Goal: Task Accomplishment & Management: Use online tool/utility

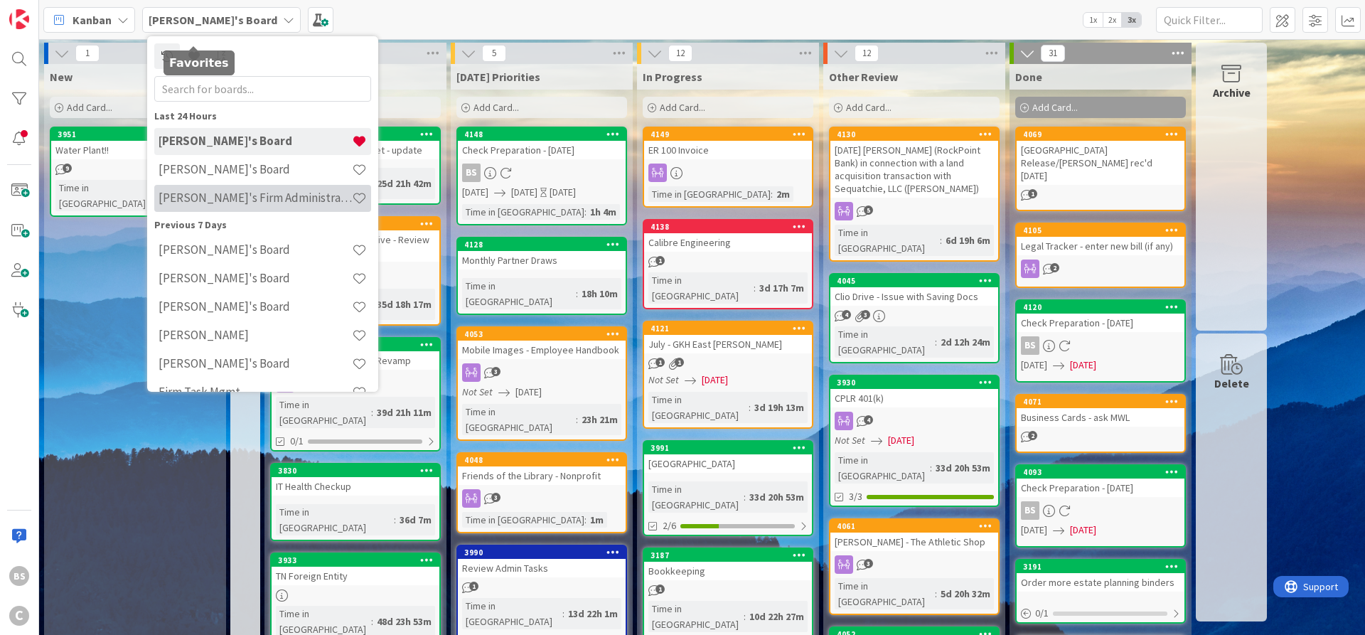
scroll to position [23, 0]
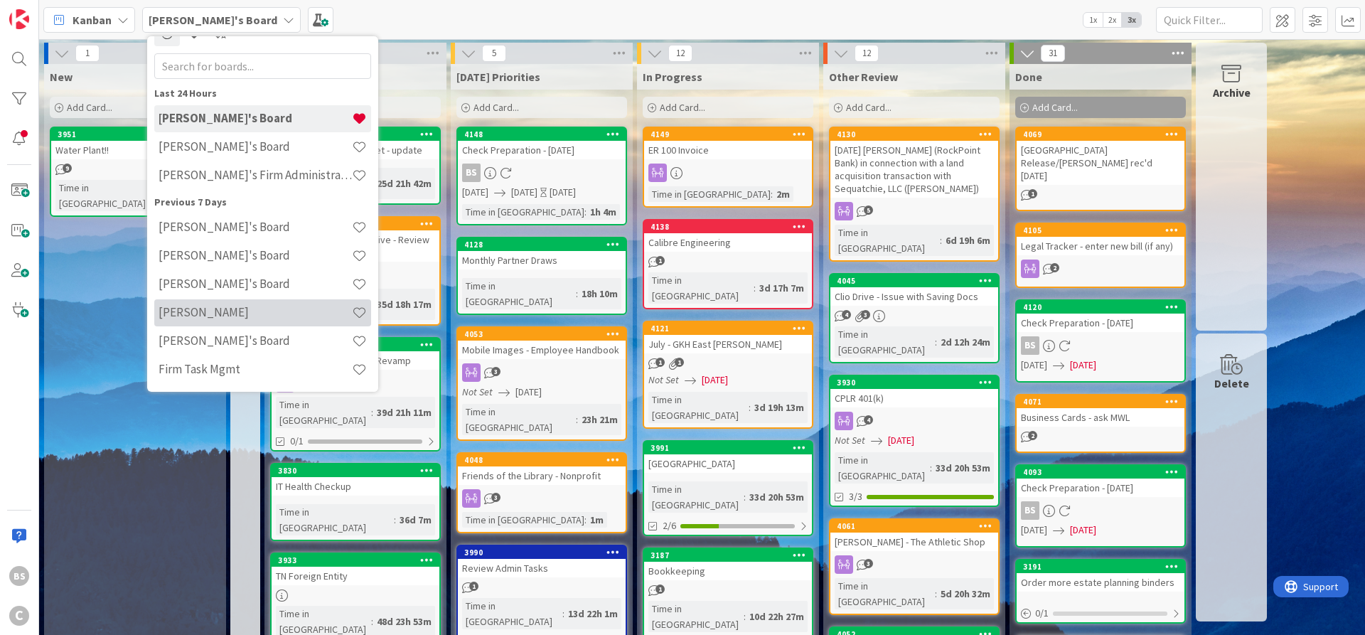
click at [218, 313] on h4 "[PERSON_NAME]" at bounding box center [254, 312] width 193 height 14
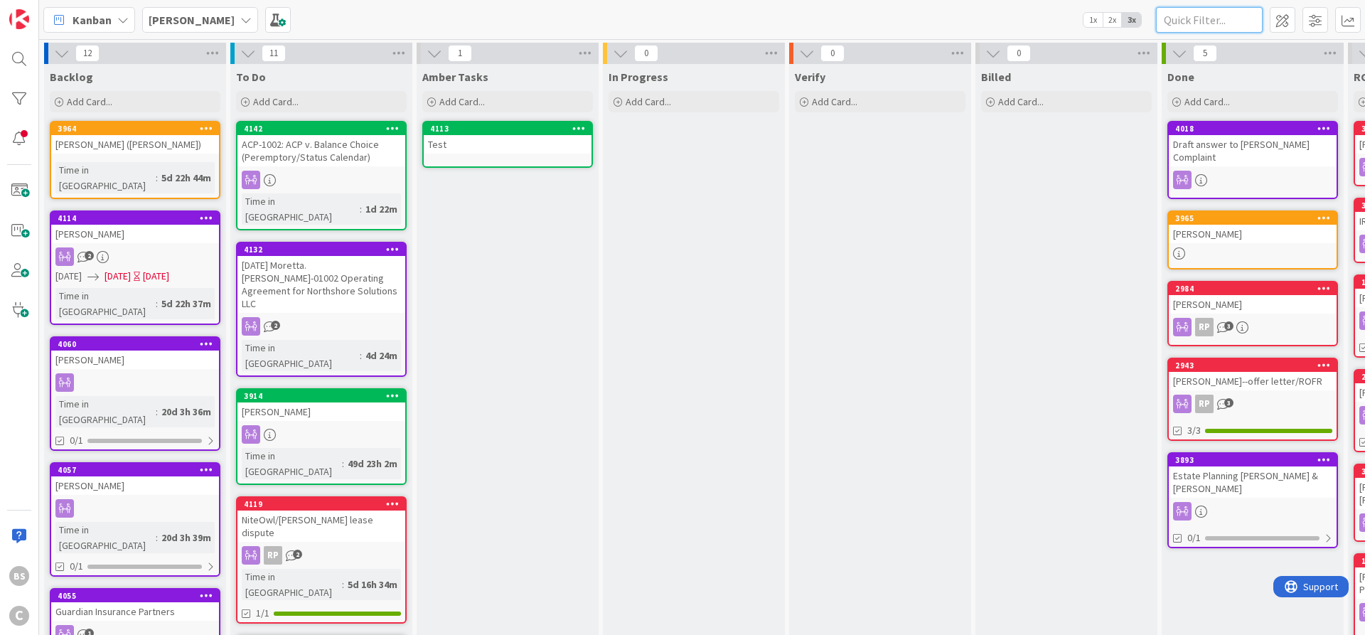
click at [1205, 9] on input "text" at bounding box center [1209, 20] width 107 height 26
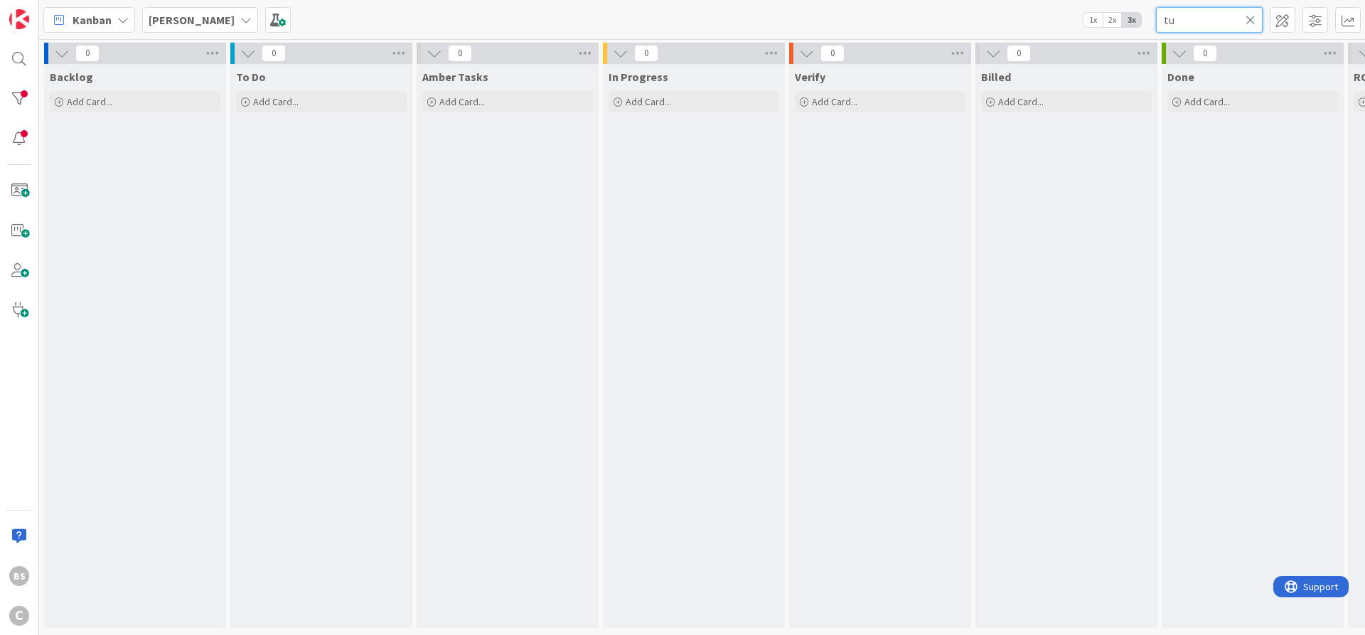
type input "t"
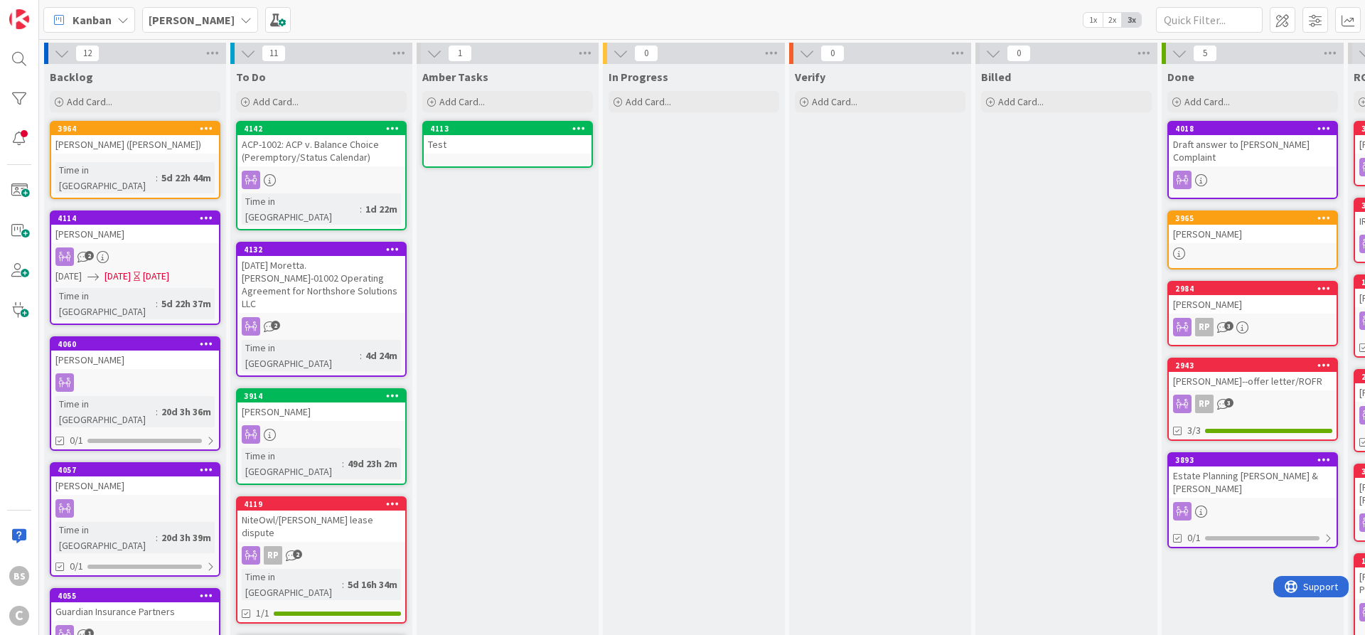
click at [175, 18] on b "[PERSON_NAME]" at bounding box center [192, 20] width 86 height 14
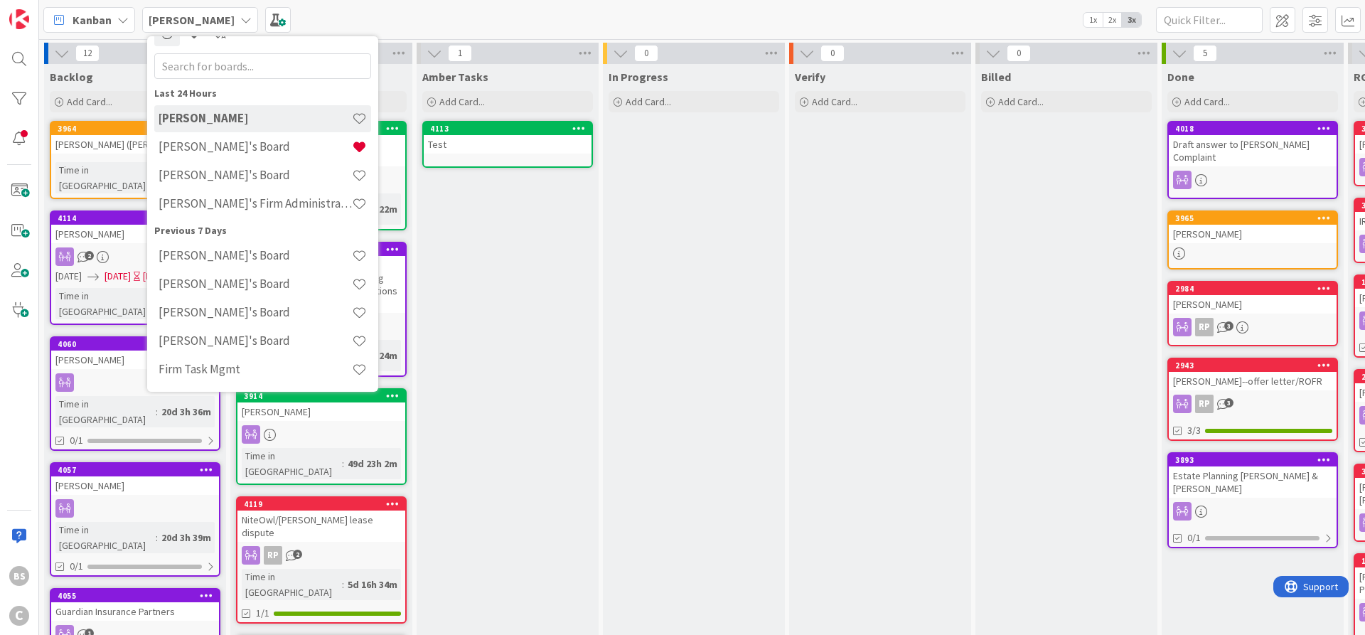
click at [131, 225] on div "[PERSON_NAME]" at bounding box center [135, 234] width 168 height 18
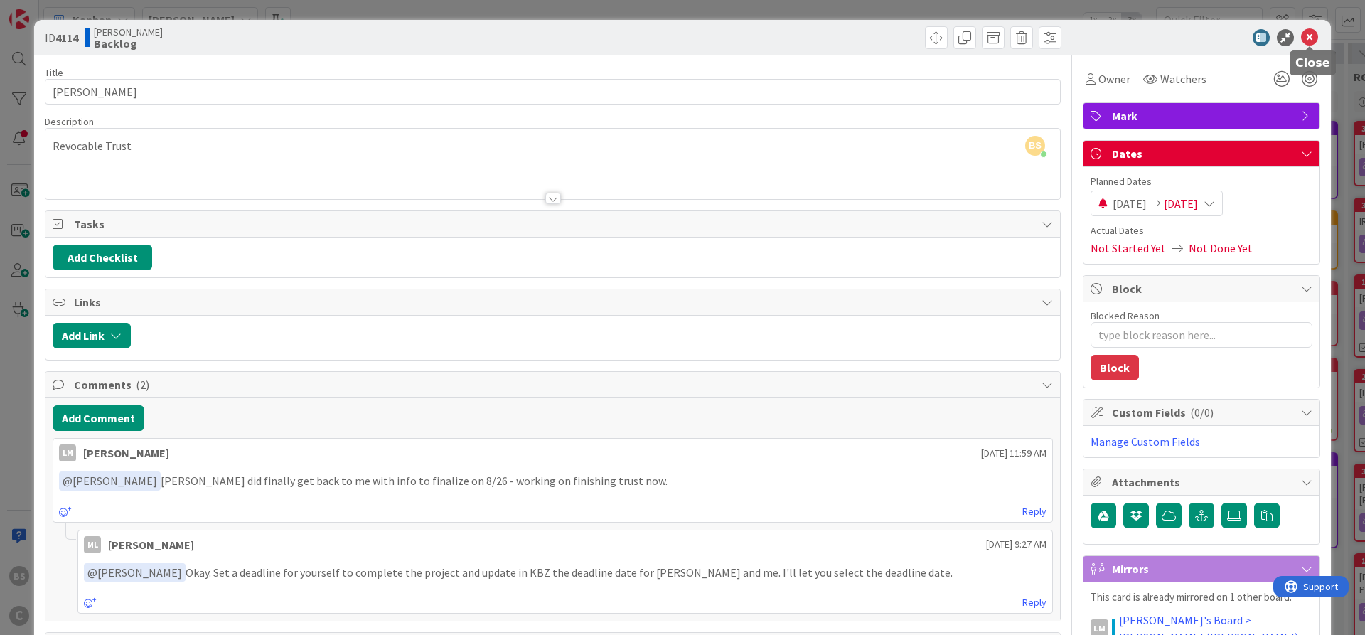
click at [1313, 33] on icon at bounding box center [1309, 37] width 17 height 17
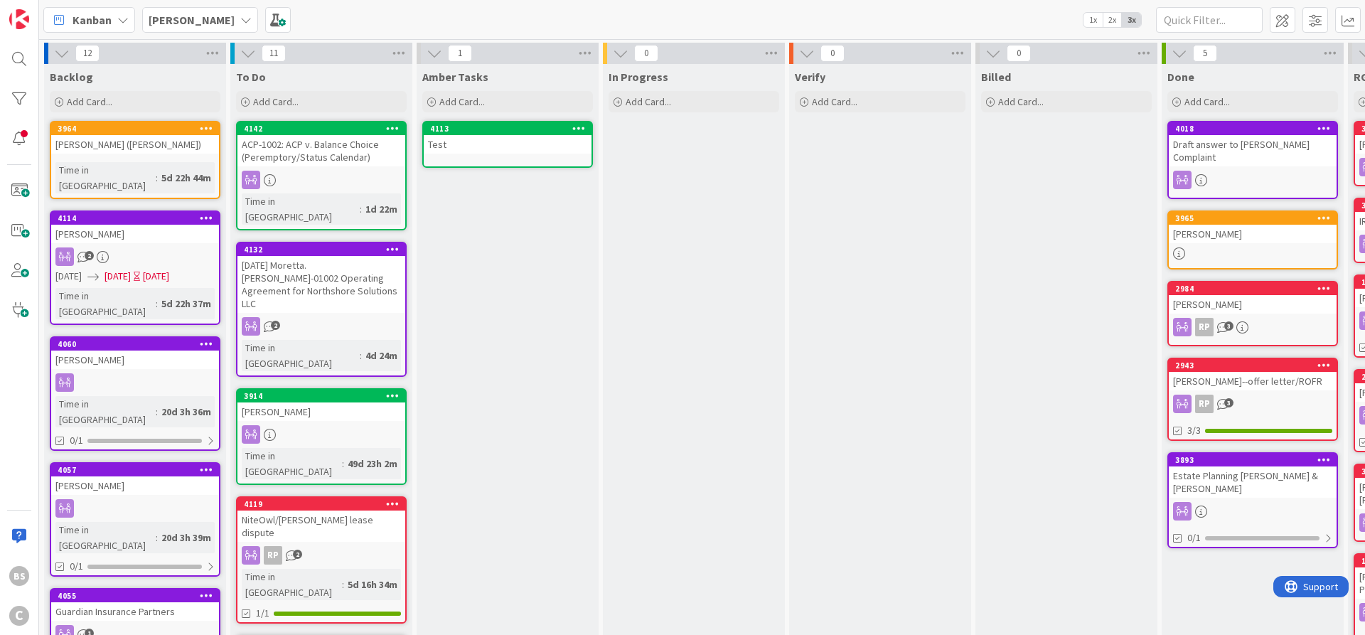
click at [169, 17] on b "[PERSON_NAME]" at bounding box center [192, 20] width 86 height 14
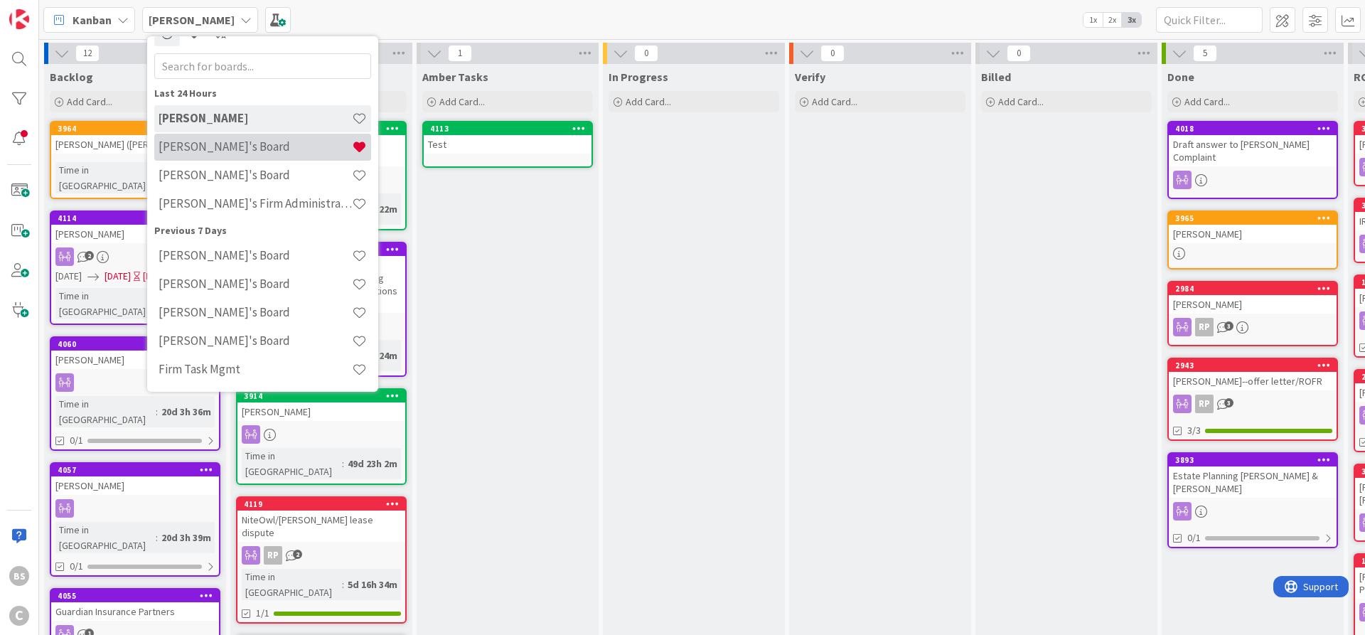
click at [198, 144] on h4 "[PERSON_NAME]'s Board" at bounding box center [254, 146] width 193 height 14
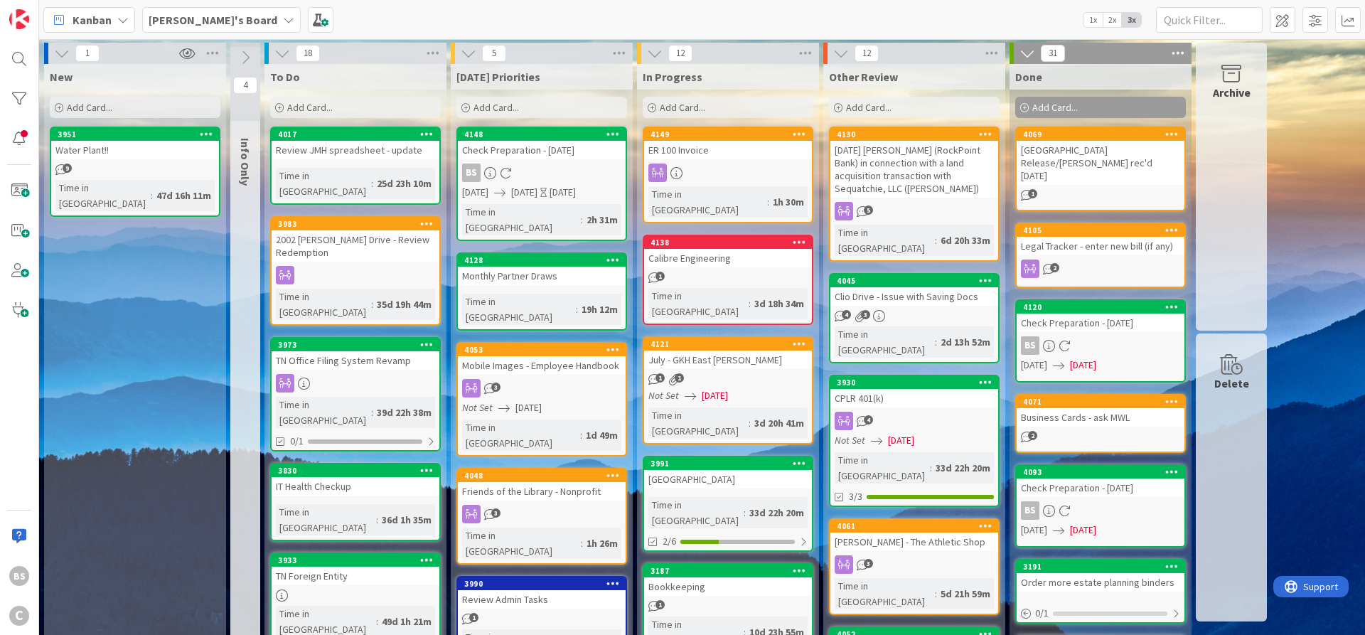
click at [216, 22] on b "[PERSON_NAME]'s Board" at bounding box center [213, 20] width 129 height 14
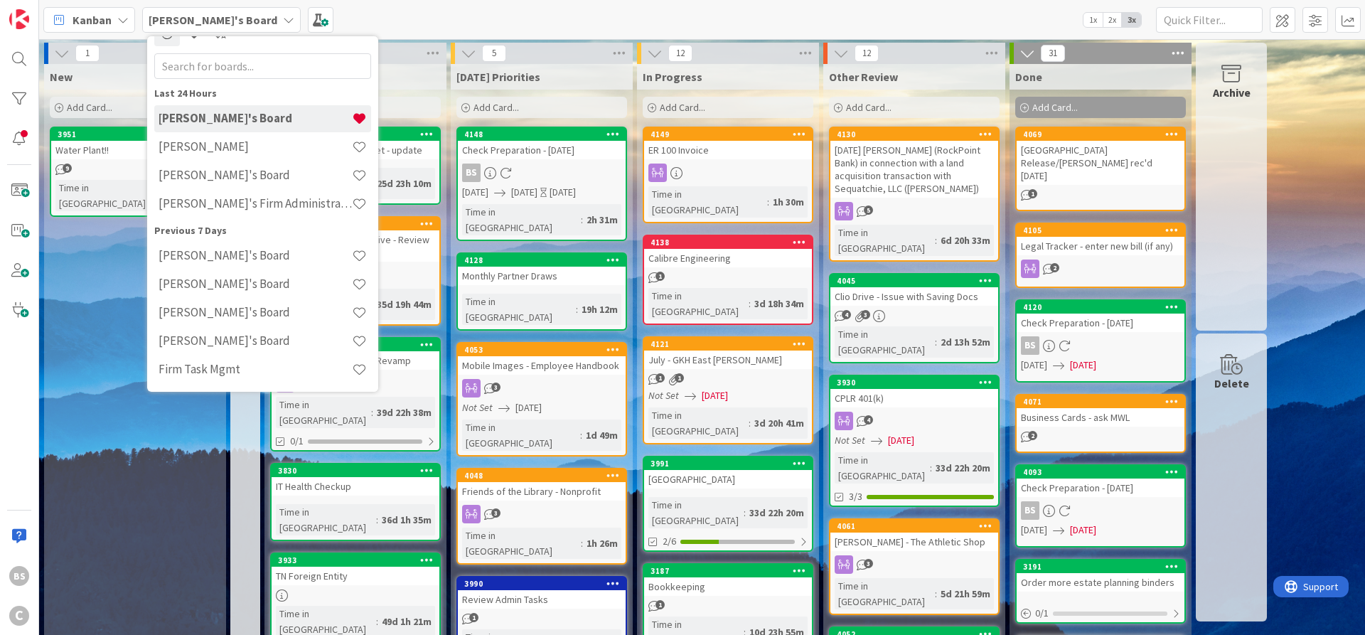
scroll to position [23, 0]
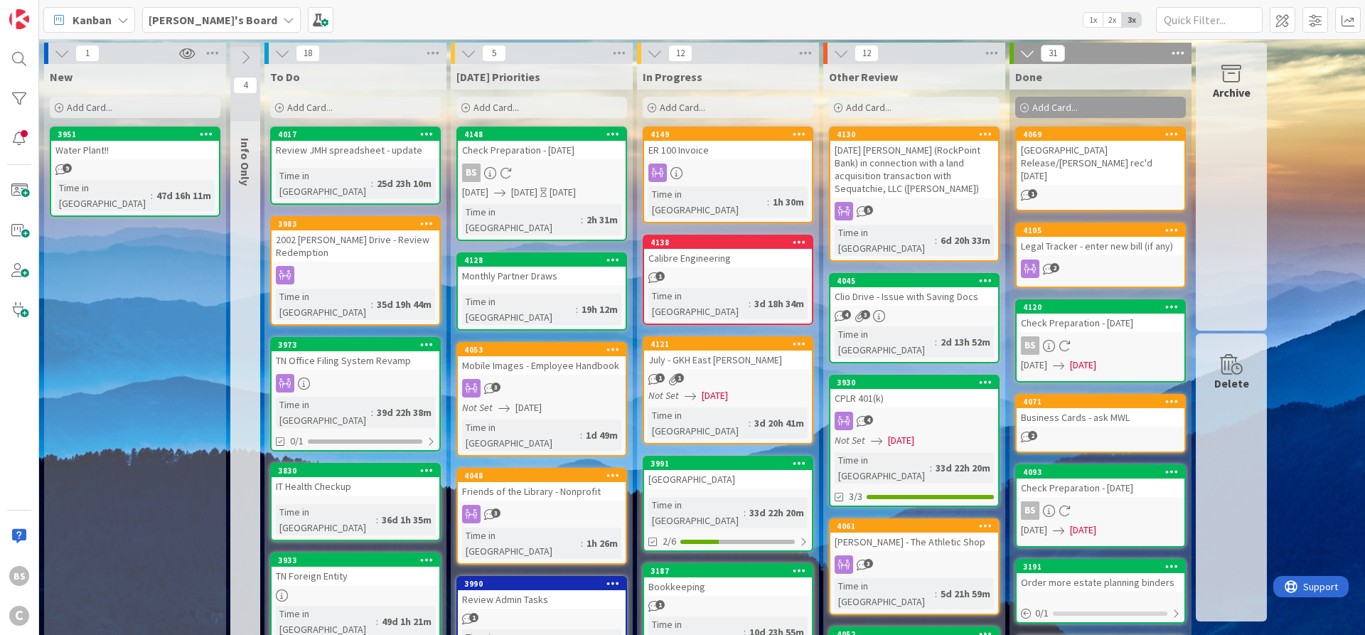
click at [277, 107] on icon at bounding box center [279, 108] width 9 height 9
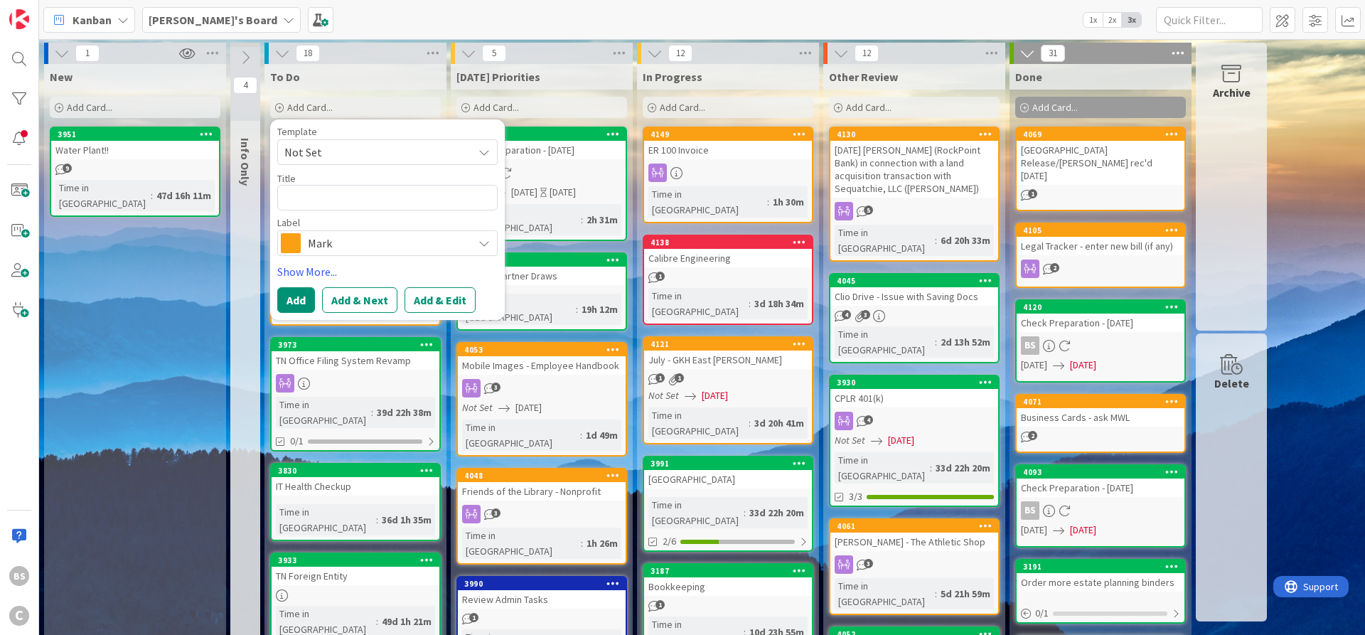
click at [338, 255] on div "Mark" at bounding box center [387, 243] width 220 height 26
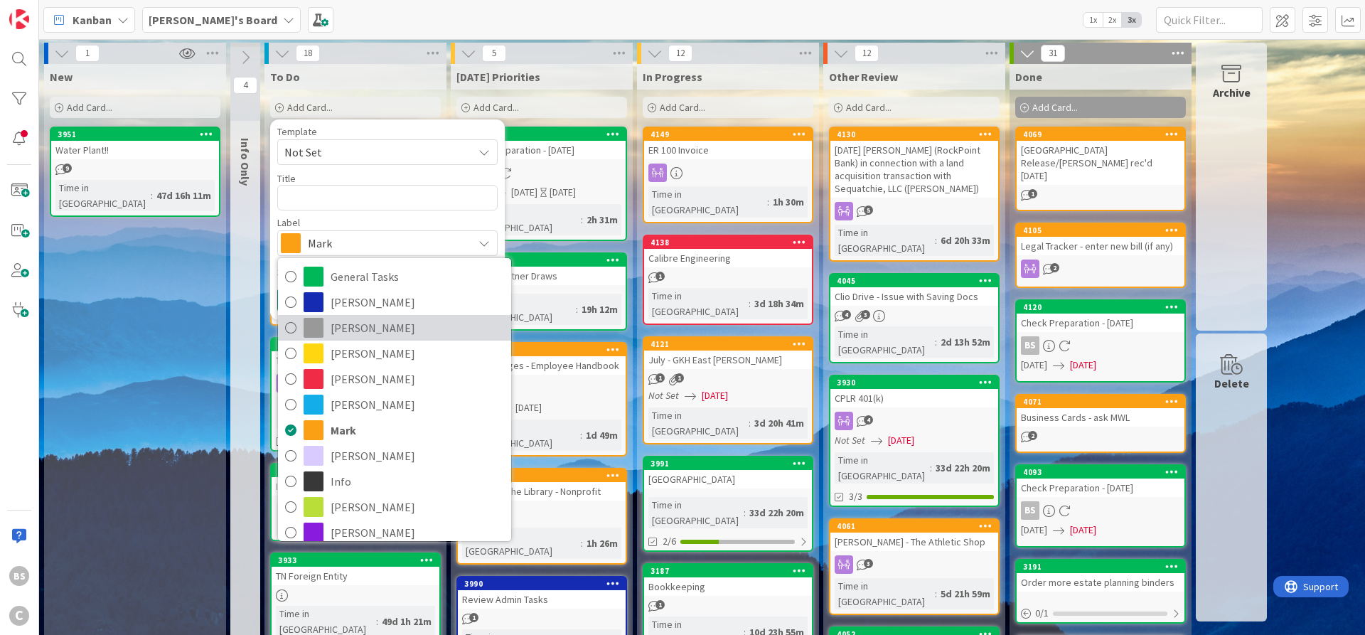
drag, startPoint x: 349, startPoint y: 338, endPoint x: 350, endPoint y: 331, distance: 7.1
click at [350, 338] on link "[PERSON_NAME]" at bounding box center [394, 328] width 233 height 26
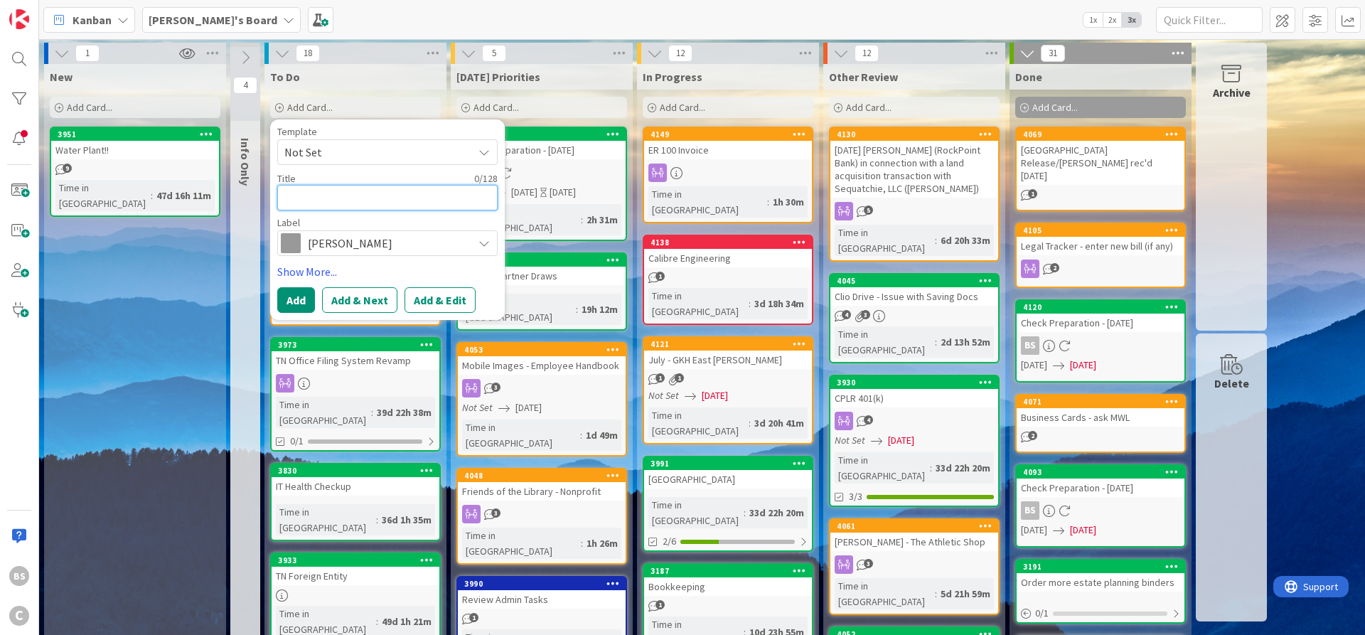
click at [354, 197] on textarea at bounding box center [387, 198] width 220 height 26
type textarea "x"
type textarea "N"
type textarea "x"
type textarea "No"
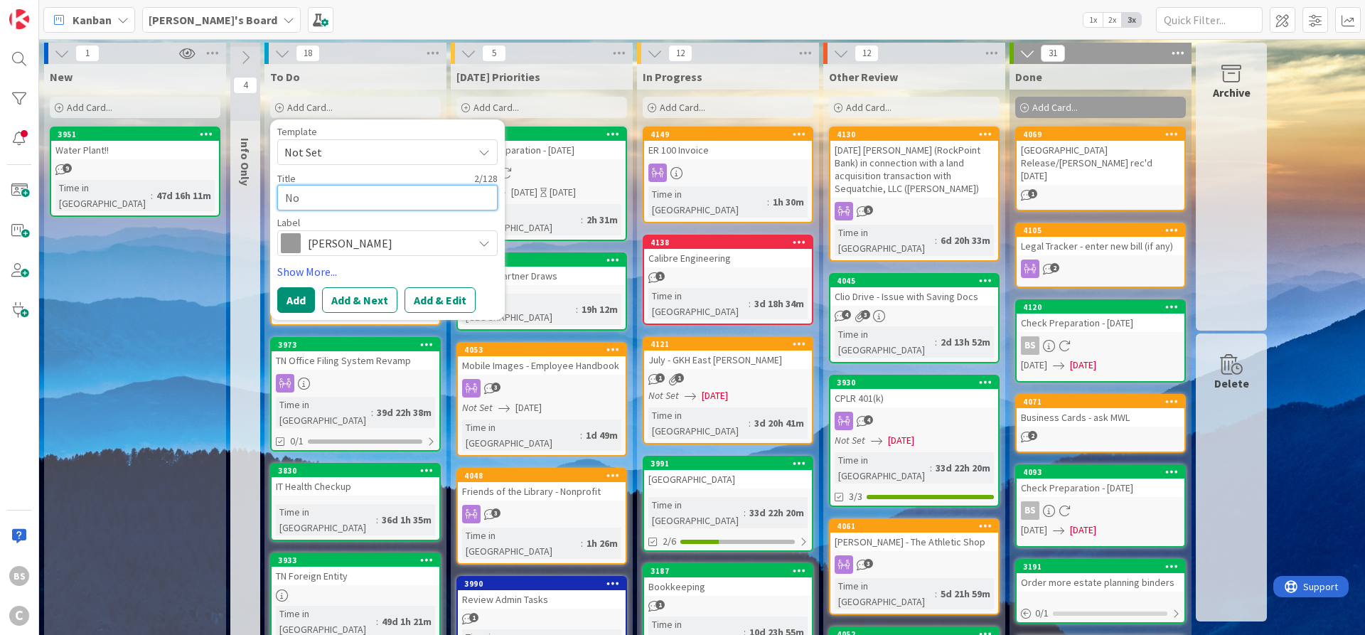
type textarea "x"
type textarea "Not"
type textarea "x"
type textarea "Nota"
type textarea "x"
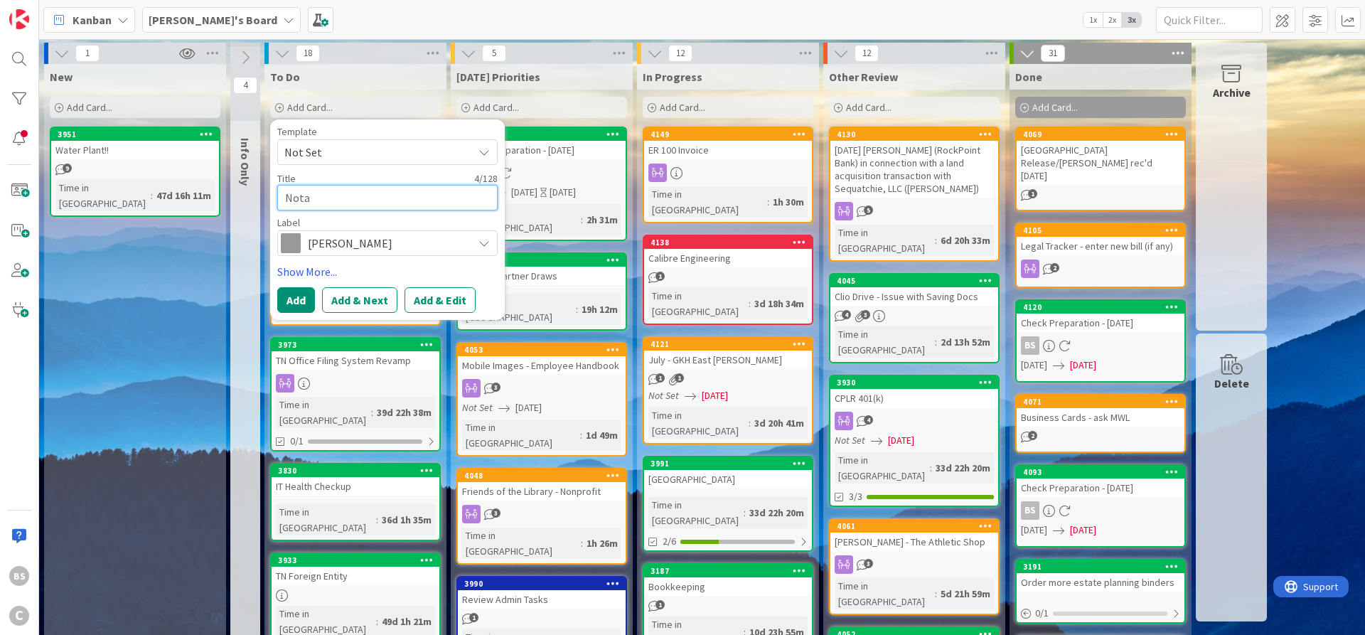
type textarea "Notar"
type textarea "x"
type textarea "Notary"
type textarea "x"
type textarea "Notary"
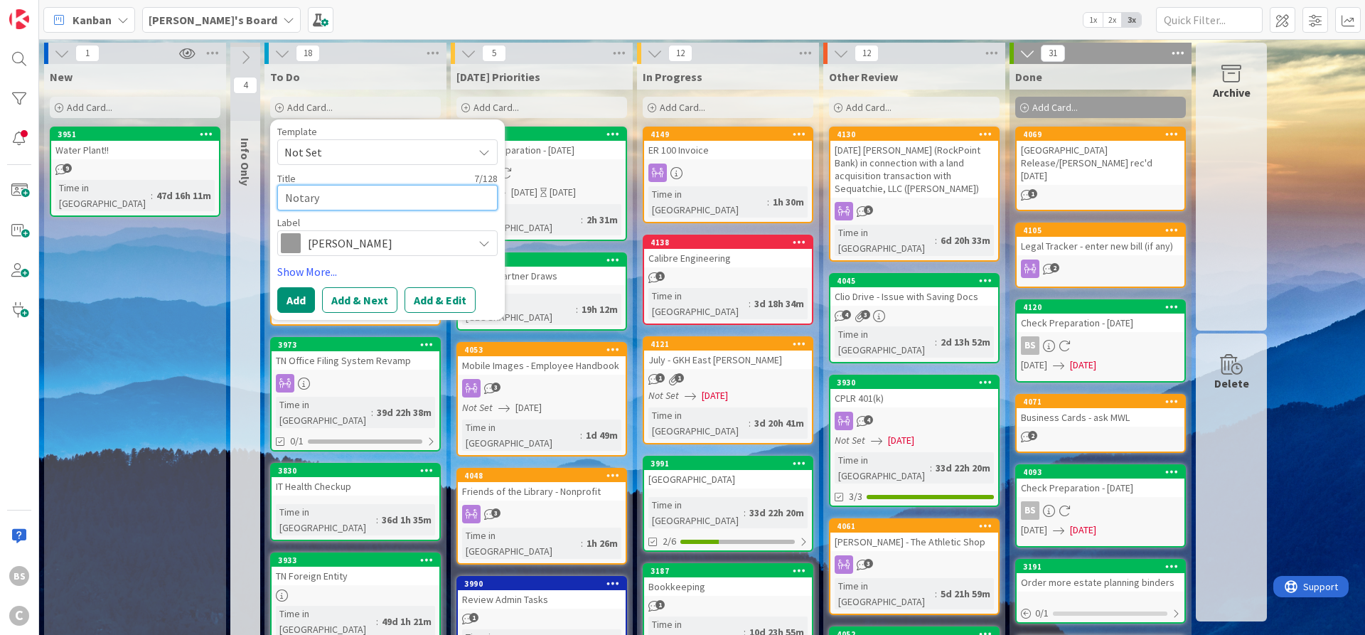
type textarea "x"
type textarea "Notary B"
type textarea "x"
type textarea "Notary Bo"
type textarea "x"
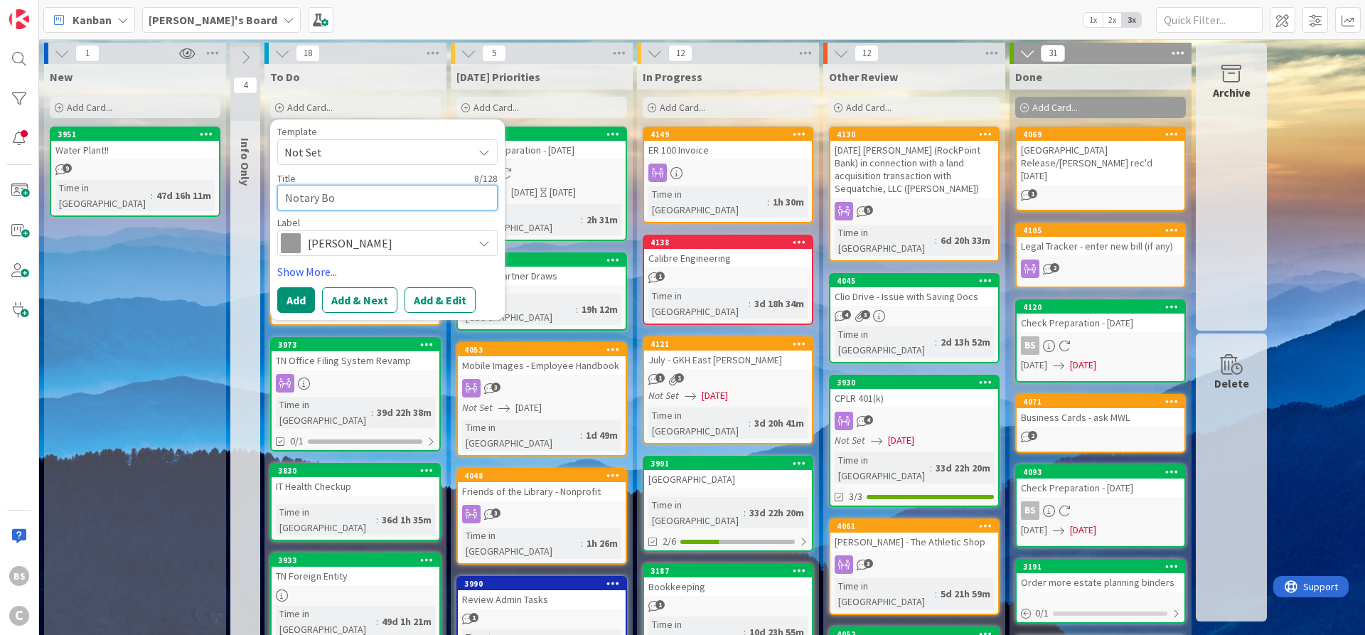
type textarea "Notary Bon"
type textarea "x"
type textarea "Notary Bond"
click at [432, 304] on button "Add & Edit" at bounding box center [439, 300] width 71 height 26
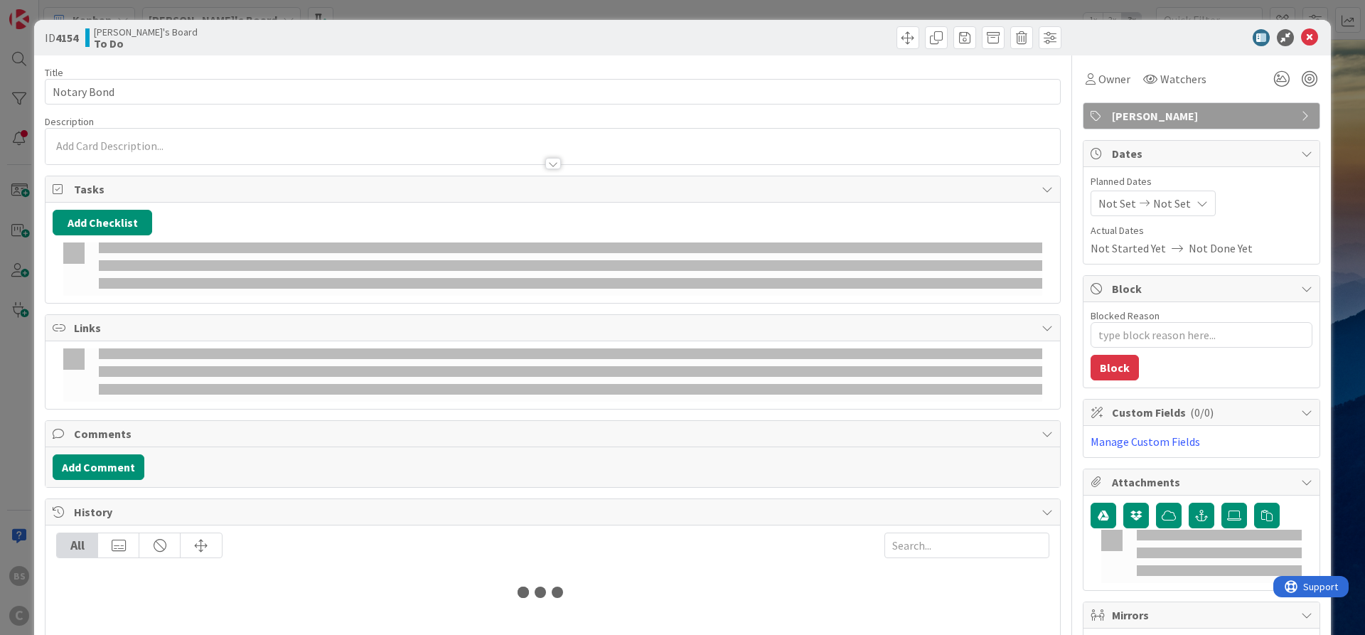
type textarea "x"
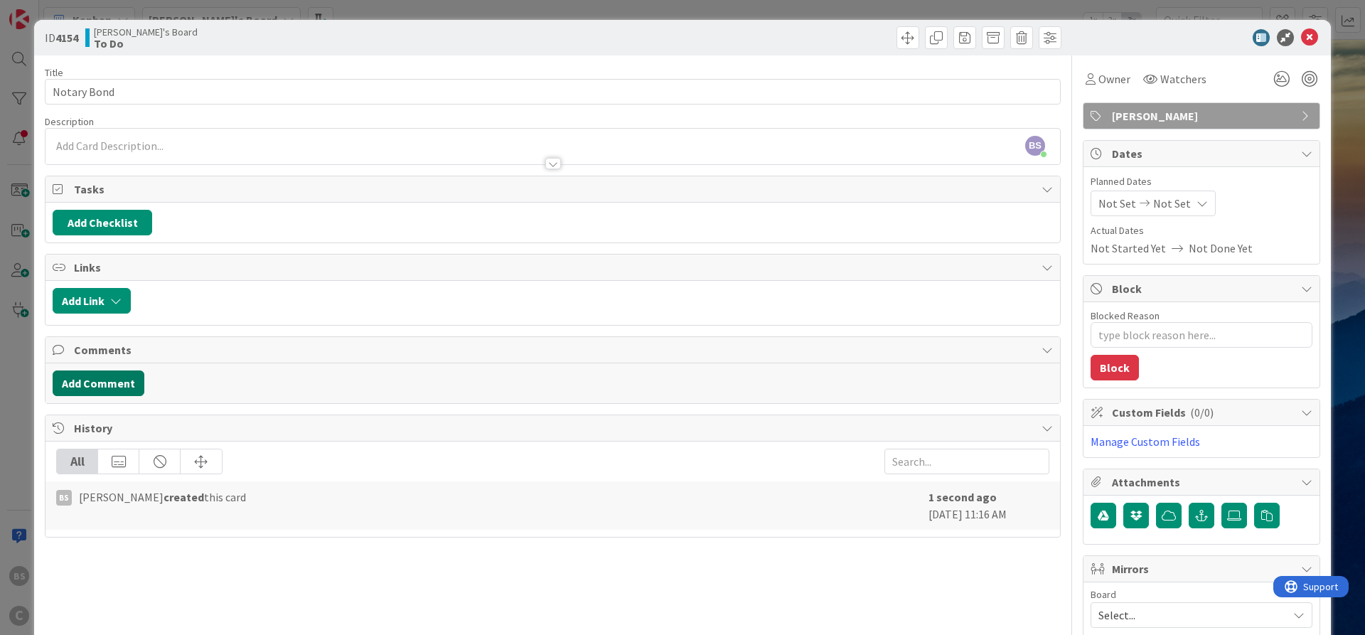
click at [92, 376] on button "Add Comment" at bounding box center [99, 383] width 92 height 26
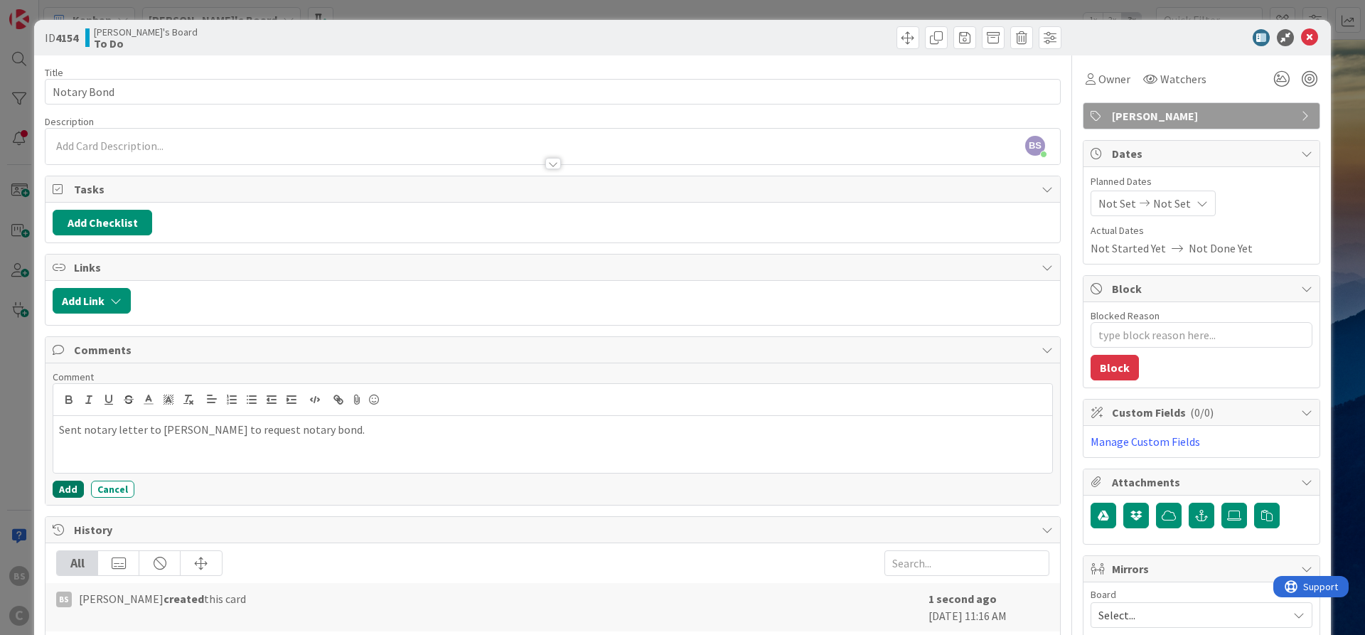
click at [62, 493] on button "Add" at bounding box center [68, 488] width 31 height 17
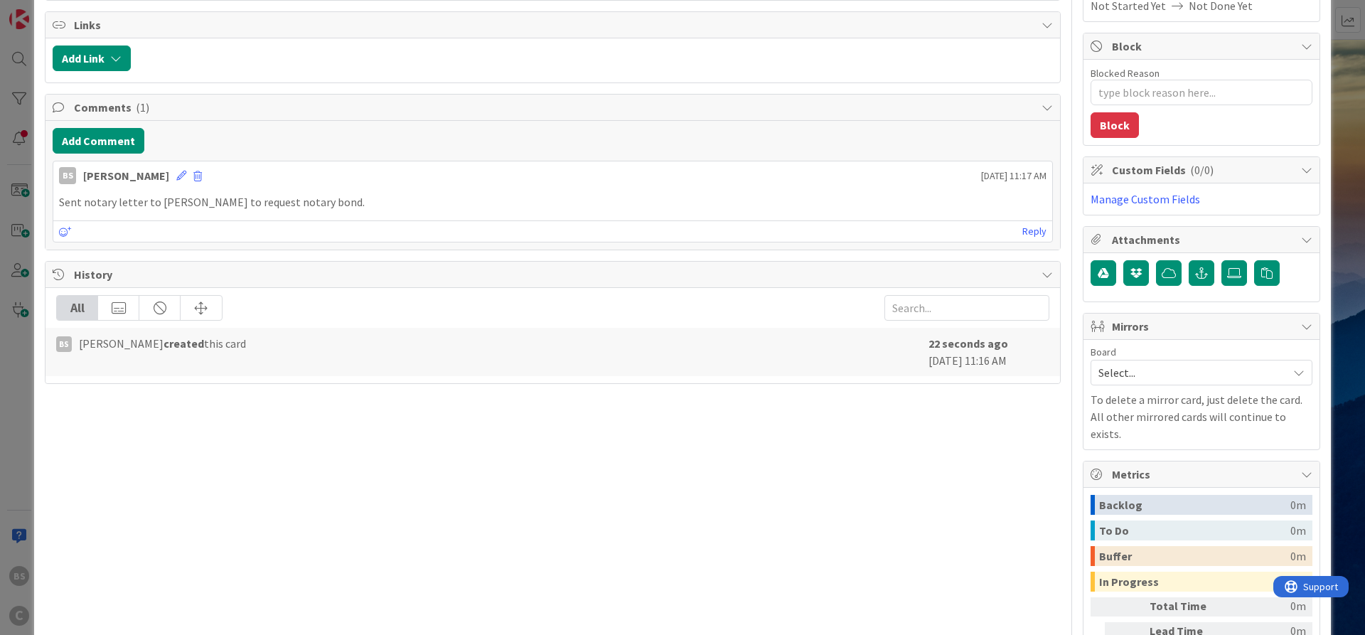
scroll to position [341, 0]
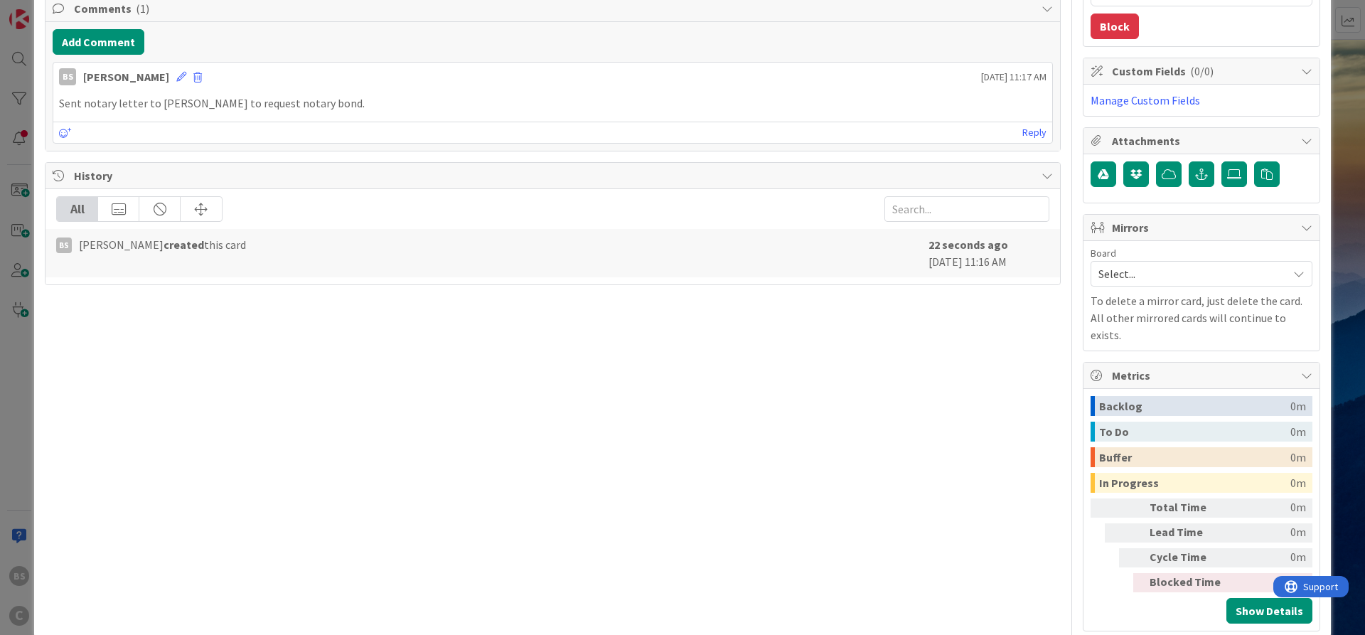
click at [1170, 269] on span "Select..." at bounding box center [1189, 274] width 182 height 20
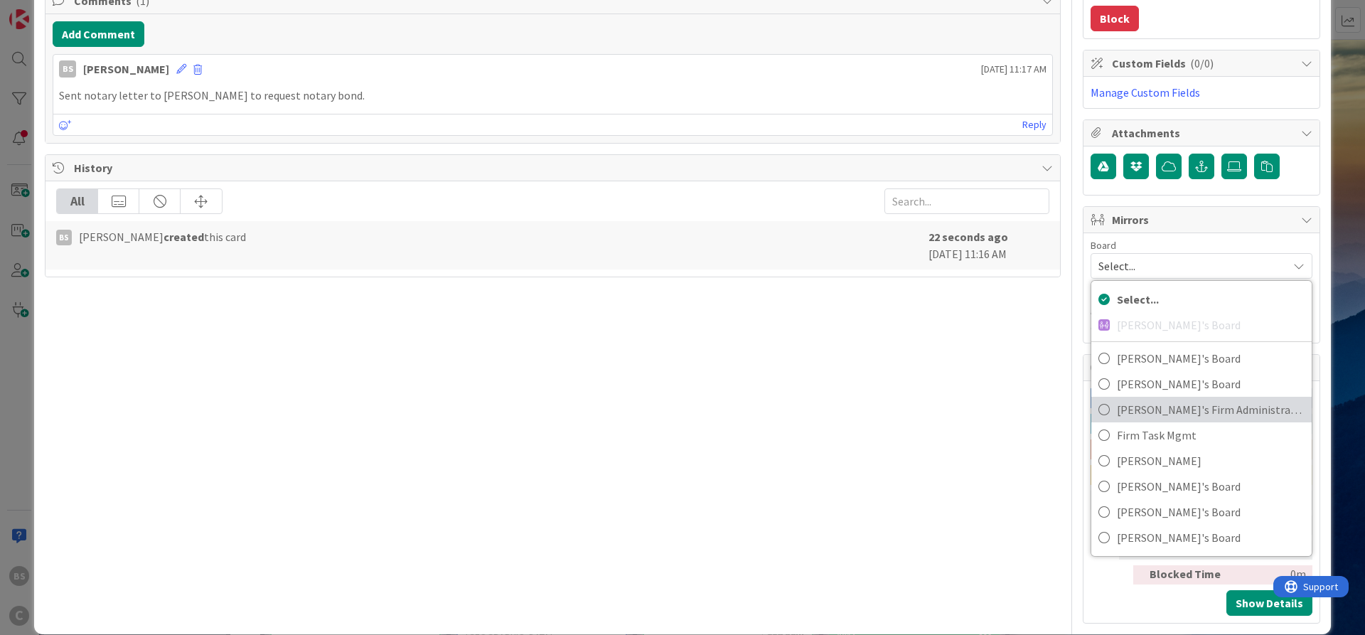
scroll to position [351, 0]
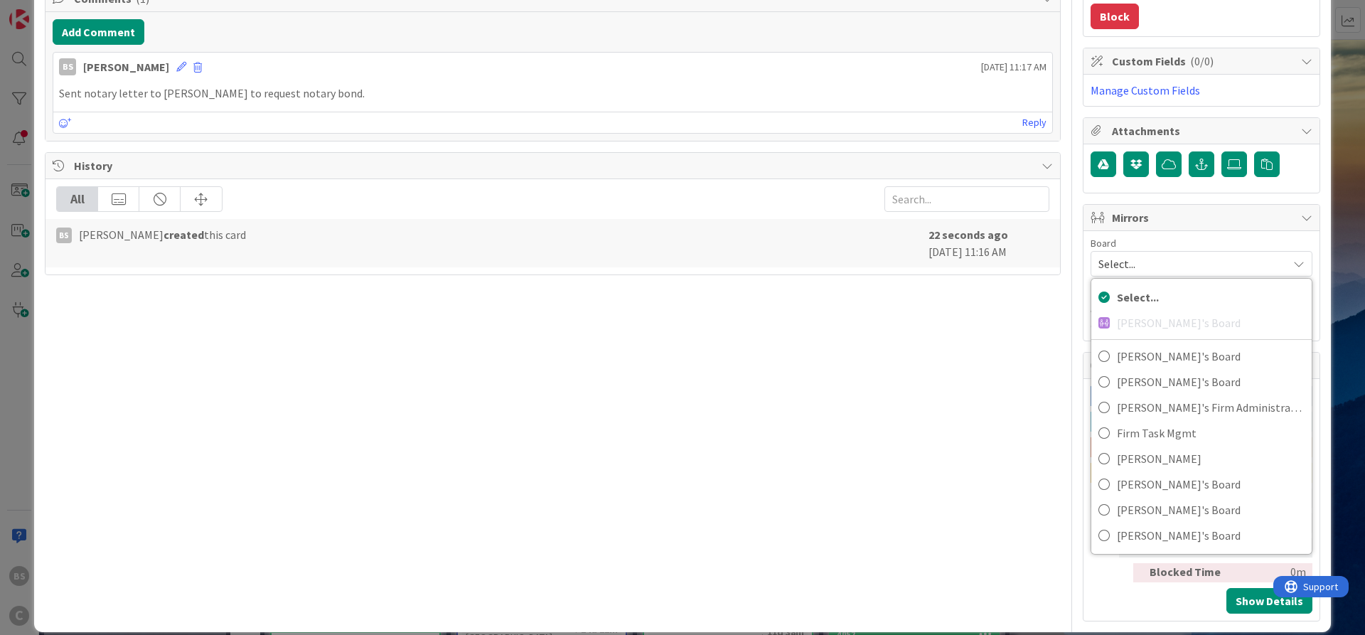
click at [800, 421] on div "Title 11 / 128 Notary Bond Description BS [PERSON_NAME] just joined Owner Watch…" at bounding box center [553, 162] width 1016 height 917
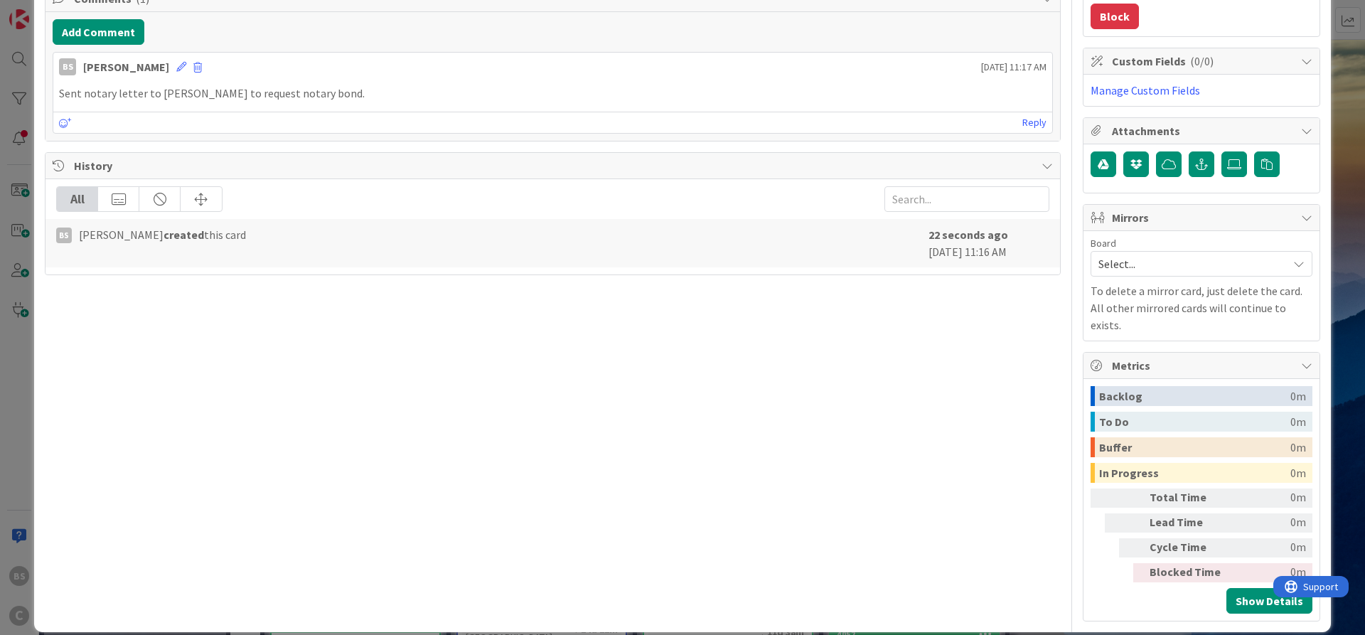
scroll to position [0, 0]
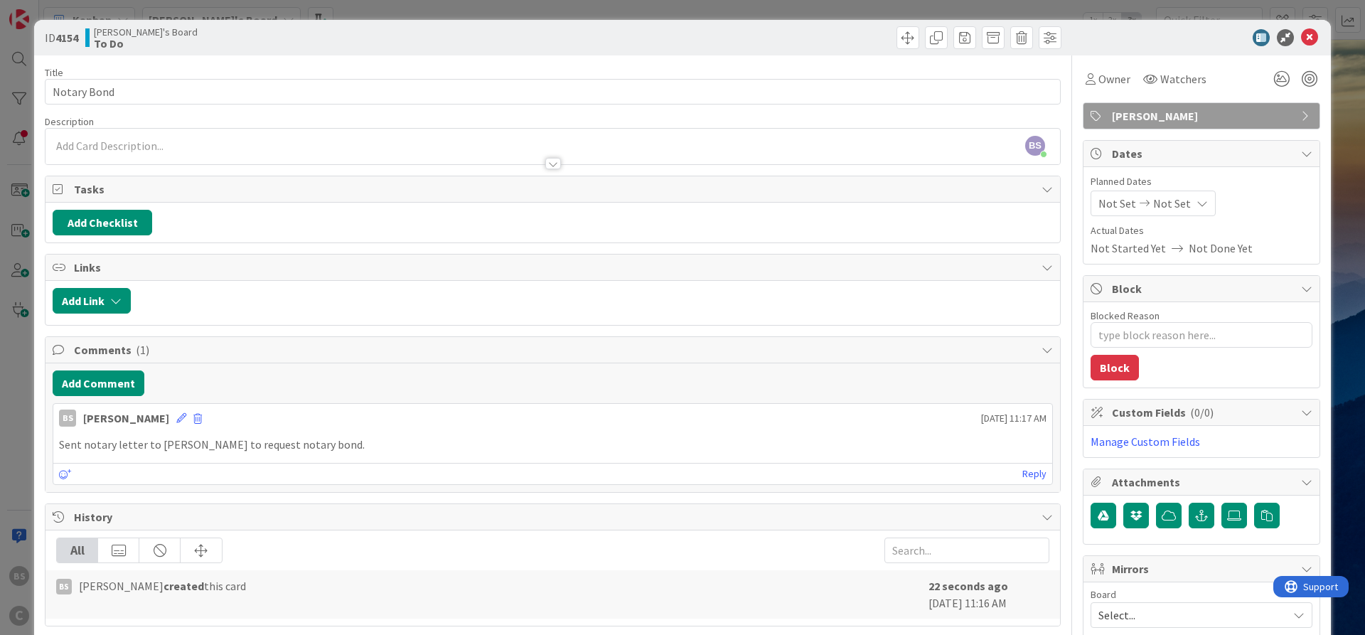
click at [1314, 36] on icon at bounding box center [1309, 37] width 17 height 17
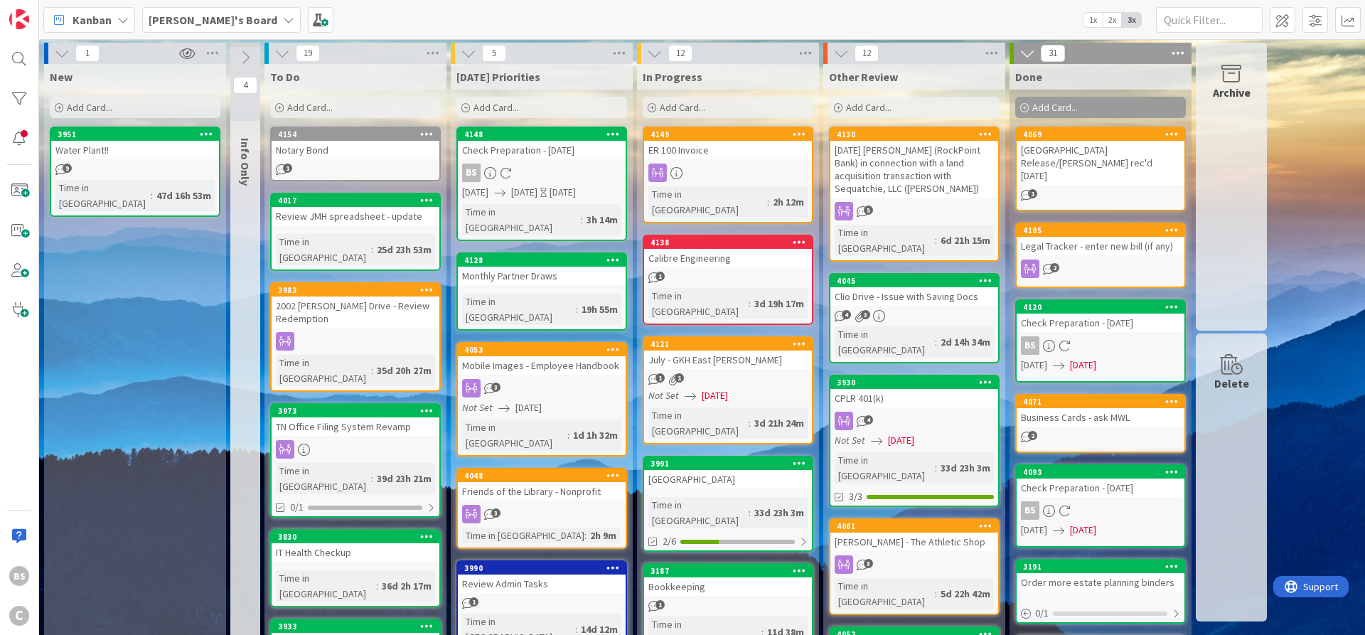
click at [1311, 36] on div "[PERSON_NAME]'s Board 1x 2x 3x" at bounding box center [701, 19] width 1325 height 39
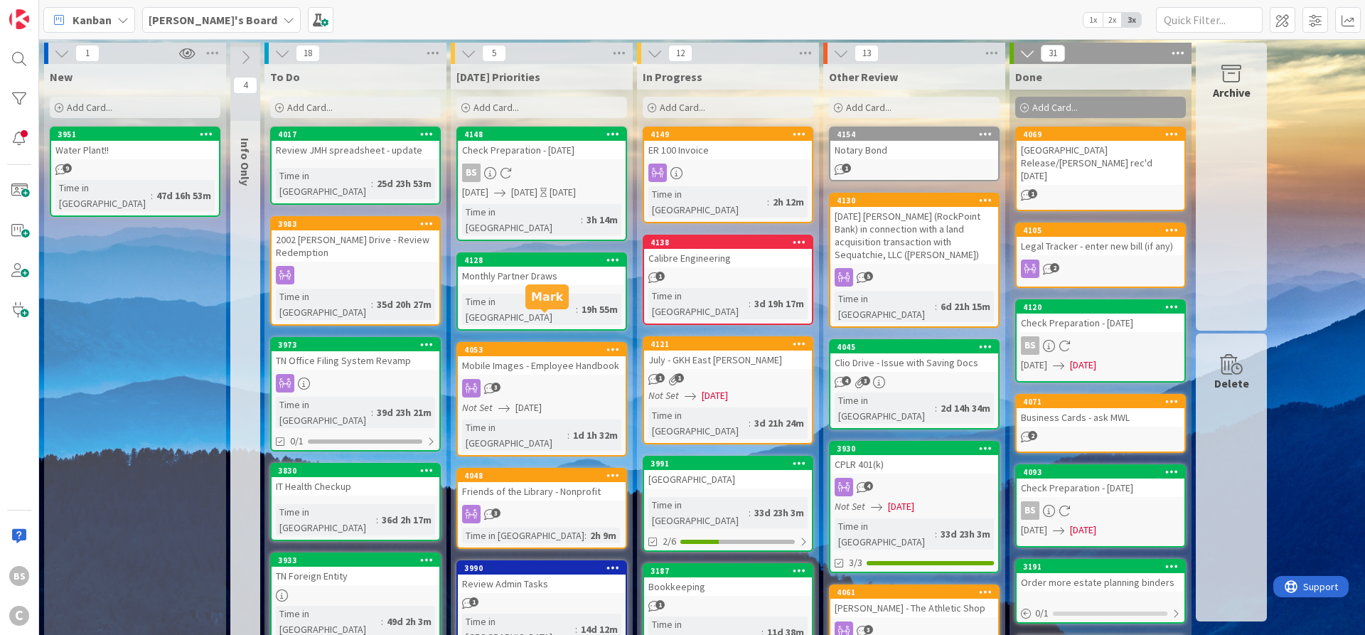
click at [547, 345] on div "4053" at bounding box center [544, 350] width 161 height 10
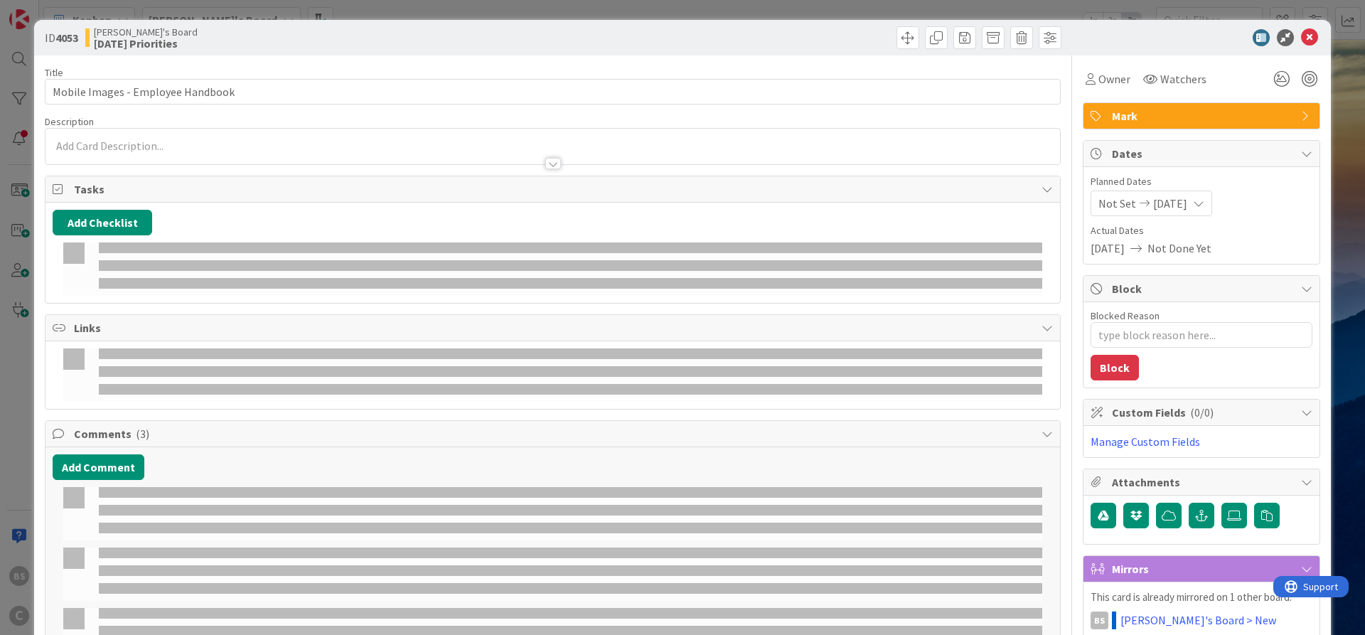
type textarea "x"
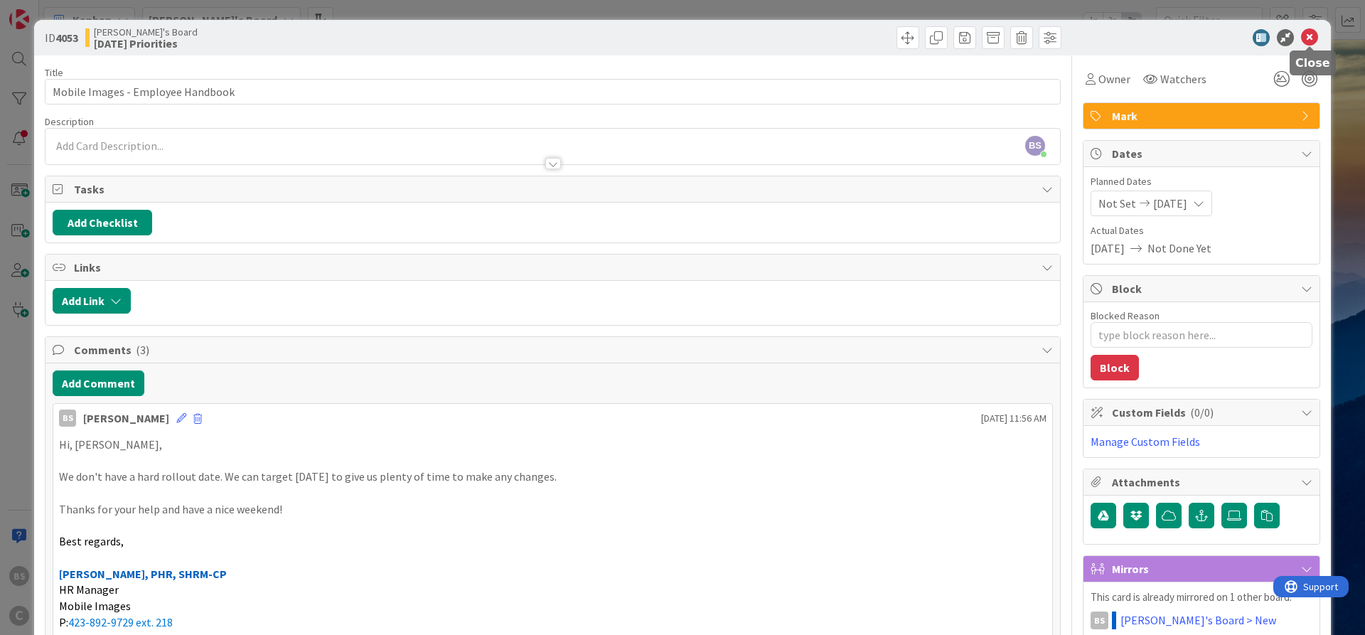
click at [1313, 33] on icon at bounding box center [1309, 37] width 17 height 17
